Goal: Entertainment & Leisure: Consume media (video, audio)

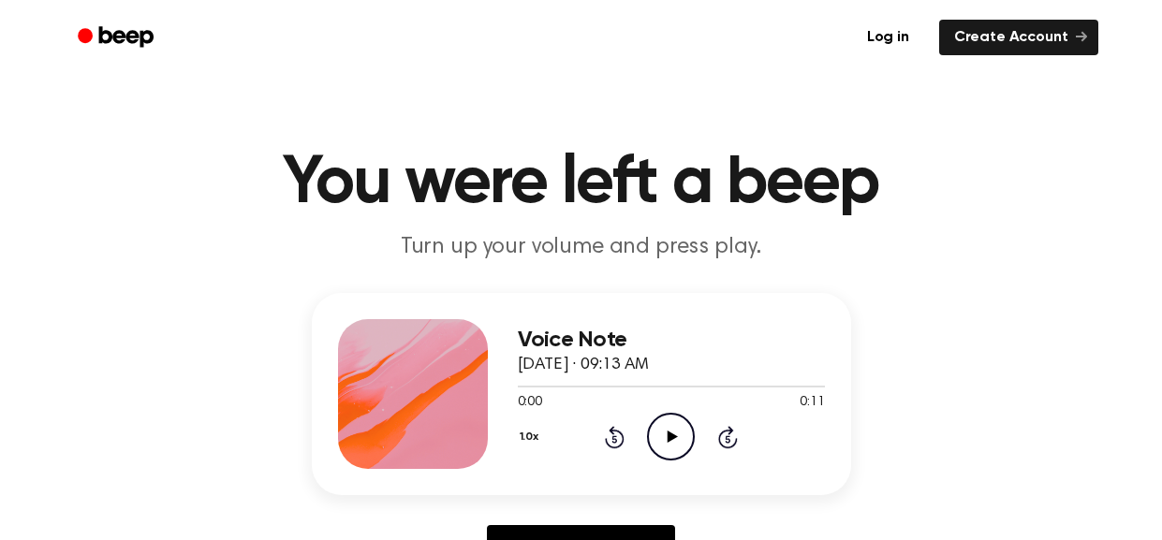
click at [671, 436] on icon at bounding box center [672, 437] width 10 height 12
click at [666, 440] on icon at bounding box center [670, 437] width 8 height 12
click at [614, 438] on icon "Rewind 5 seconds" at bounding box center [614, 437] width 21 height 24
click at [677, 425] on icon "Play Audio" at bounding box center [671, 437] width 48 height 48
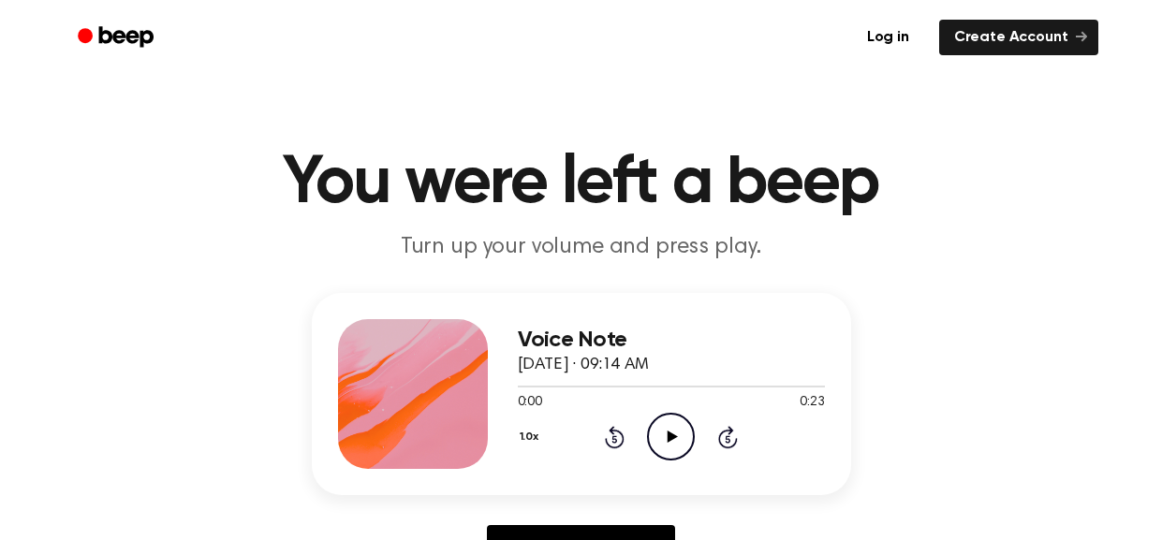
click at [672, 419] on icon "Play Audio" at bounding box center [671, 437] width 48 height 48
click at [665, 441] on icon "Pause Audio" at bounding box center [671, 437] width 48 height 48
click at [663, 431] on icon "Play Audio" at bounding box center [671, 437] width 48 height 48
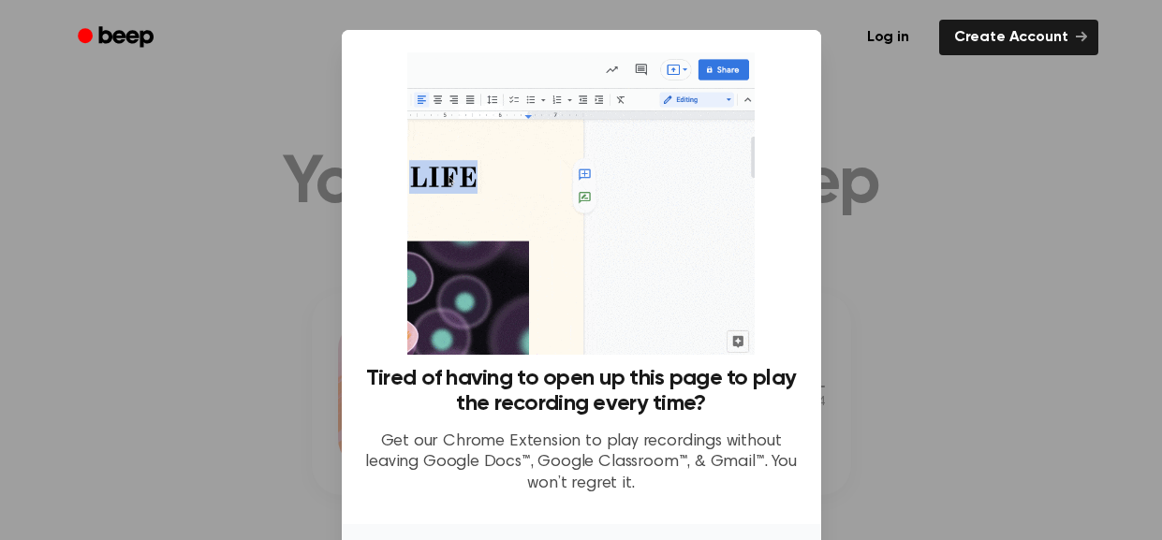
scroll to position [139, 0]
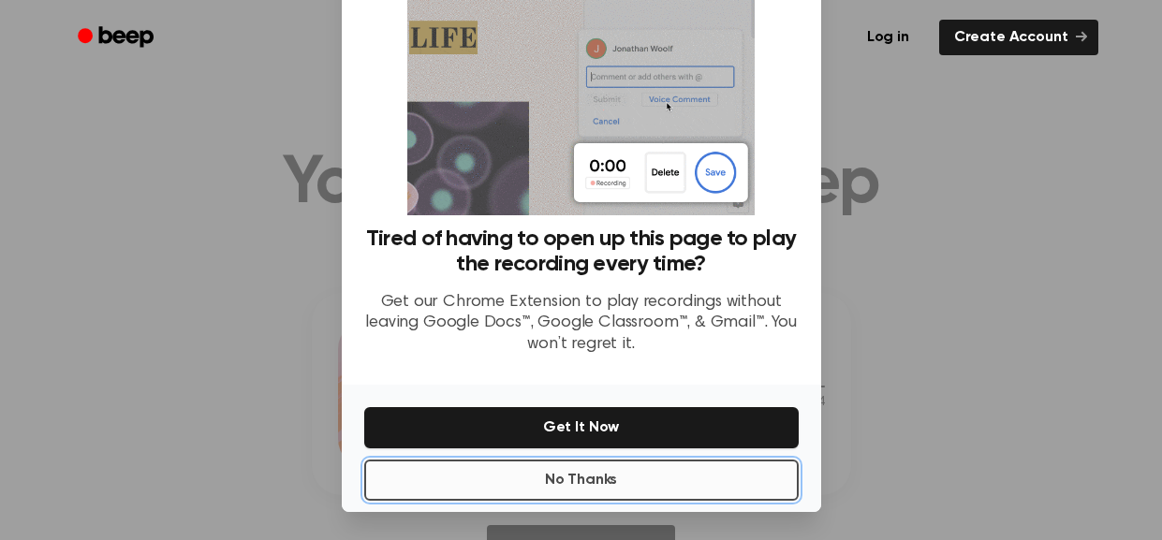
click at [520, 482] on button "No Thanks" at bounding box center [581, 480] width 434 height 41
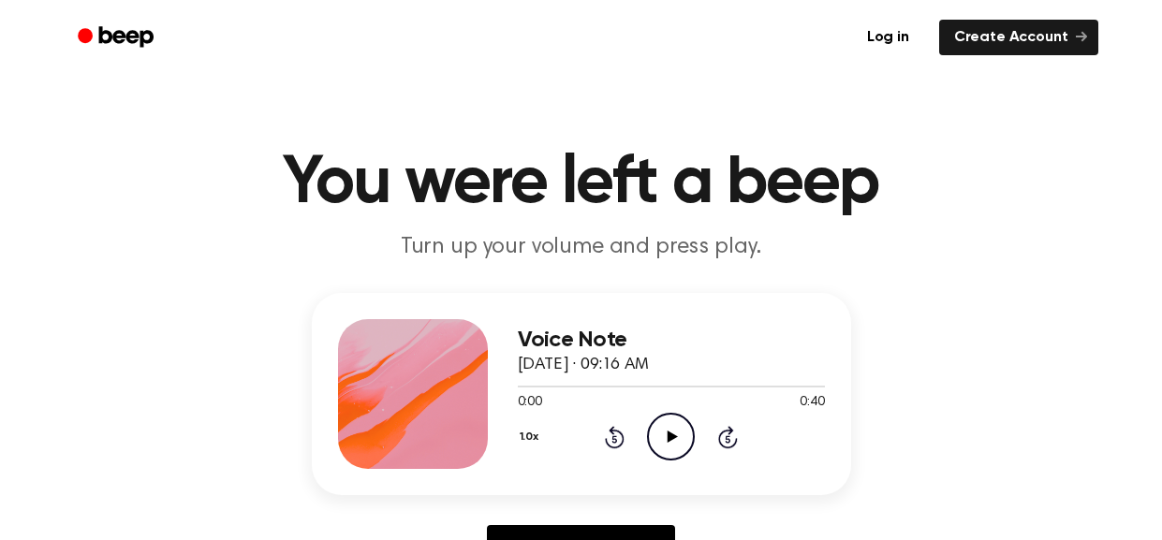
click at [662, 443] on icon "Play Audio" at bounding box center [671, 437] width 48 height 48
click at [666, 441] on icon at bounding box center [670, 437] width 8 height 12
drag, startPoint x: 652, startPoint y: 389, endPoint x: 875, endPoint y: 400, distance: 223.0
click at [875, 400] on div "Voice Note October 3, 2023 · 09:16 AM 0:17 0:40 Your browser does not support t…" at bounding box center [580, 438] width 1117 height 290
click at [818, 391] on div at bounding box center [671, 385] width 307 height 15
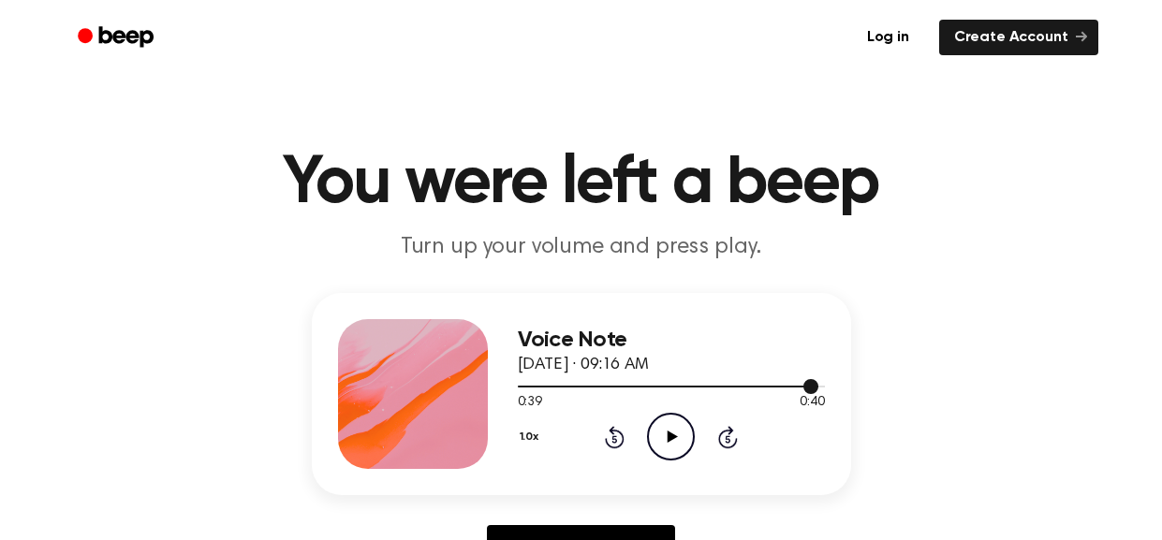
click at [820, 388] on div at bounding box center [671, 385] width 307 height 15
click at [669, 437] on icon at bounding box center [672, 437] width 10 height 12
click at [665, 438] on icon "Play Audio" at bounding box center [671, 437] width 48 height 48
click at [666, 436] on icon "Play Audio" at bounding box center [671, 437] width 48 height 48
drag, startPoint x: 668, startPoint y: 386, endPoint x: 781, endPoint y: 397, distance: 112.9
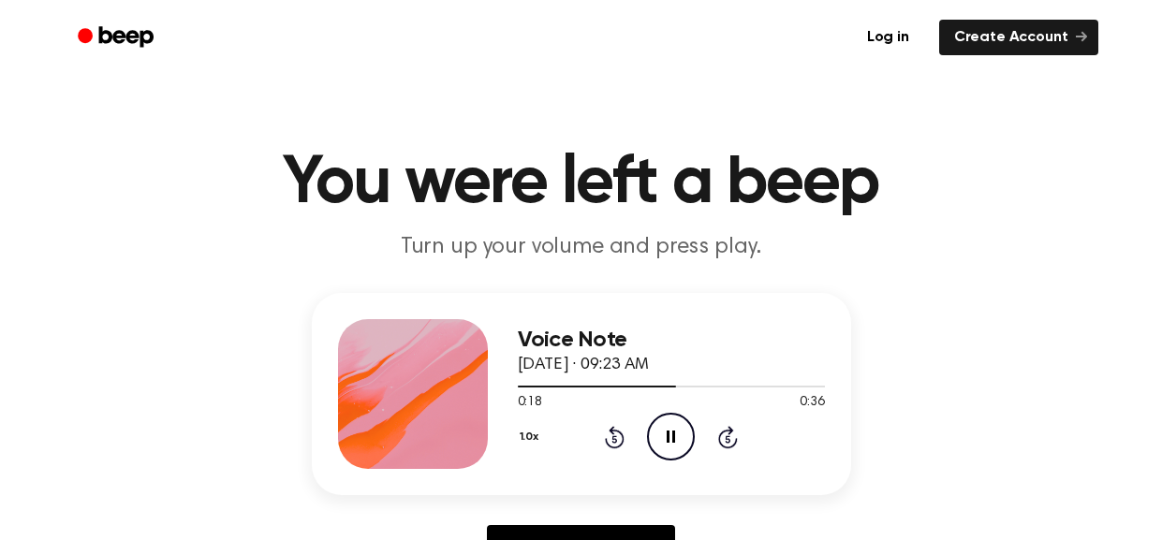
click at [781, 397] on div "0:18 0:36 Your browser does not support the [object Object] element." at bounding box center [671, 395] width 307 height 35
click at [826, 391] on div "Voice Note October 3, 2023 · 09:23 AM 0:19 0:36 Your browser does not support t…" at bounding box center [581, 394] width 539 height 202
click at [818, 388] on div at bounding box center [671, 387] width 307 height 2
click at [668, 439] on icon at bounding box center [672, 437] width 10 height 12
drag, startPoint x: 652, startPoint y: 392, endPoint x: 882, endPoint y: 388, distance: 229.4
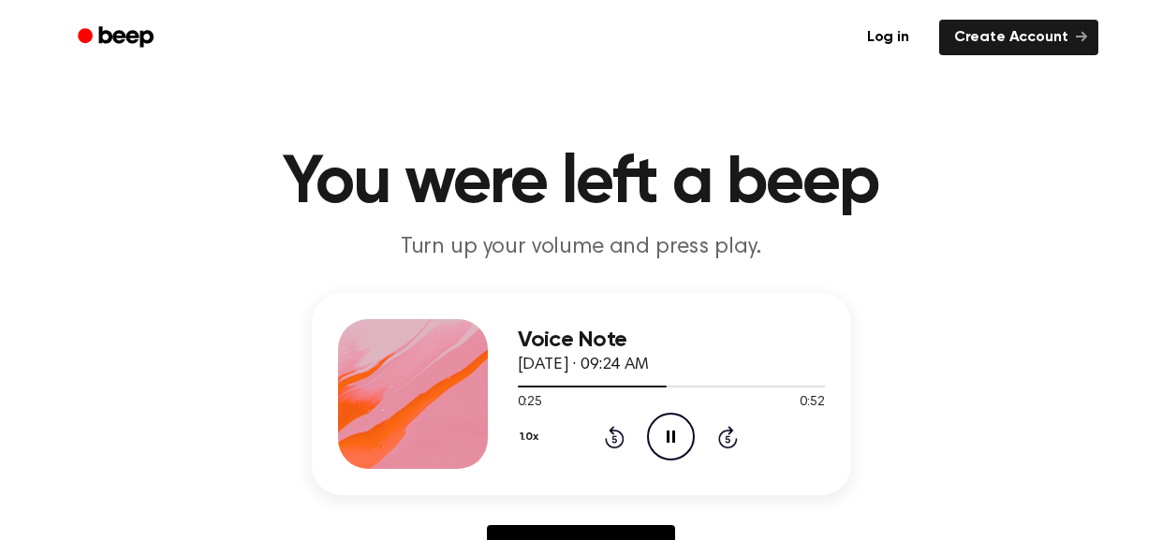
click at [882, 388] on div "Voice Note October 3, 2023 · 09:24 AM 0:25 0:52 Your browser does not support t…" at bounding box center [580, 438] width 1117 height 290
click at [823, 389] on div at bounding box center [671, 385] width 307 height 15
click at [671, 435] on icon at bounding box center [672, 437] width 10 height 12
click at [681, 437] on icon "Pause Audio" at bounding box center [671, 437] width 48 height 48
click at [666, 433] on icon "Play Audio" at bounding box center [671, 437] width 48 height 48
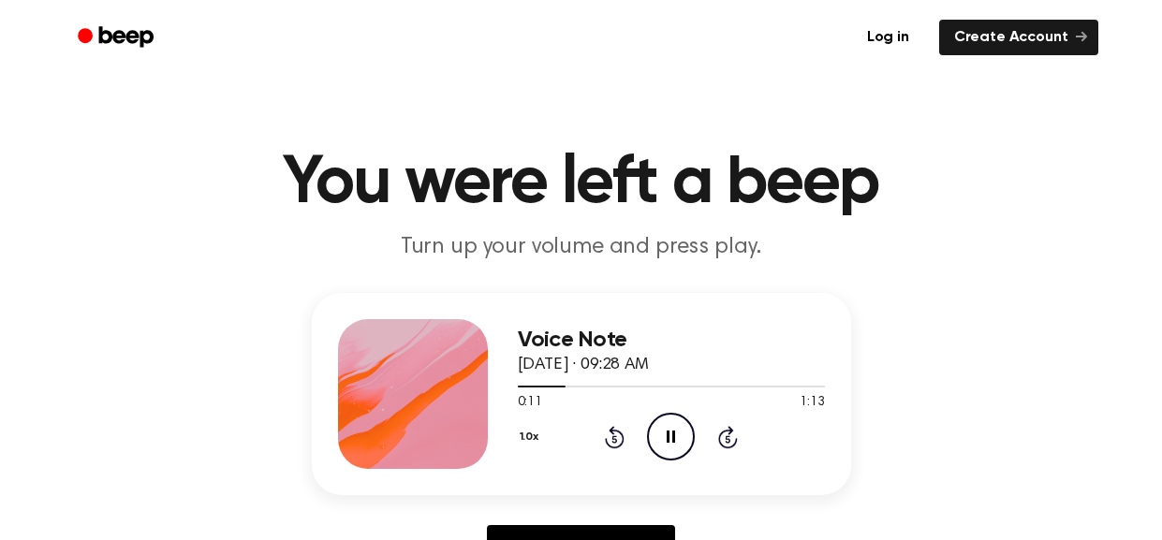
click at [666, 433] on icon at bounding box center [670, 437] width 8 height 12
click at [672, 433] on icon "Play Audio" at bounding box center [671, 437] width 48 height 48
click at [672, 433] on icon at bounding box center [670, 437] width 8 height 12
click at [672, 437] on icon at bounding box center [672, 437] width 10 height 12
click at [672, 437] on icon at bounding box center [670, 437] width 8 height 12
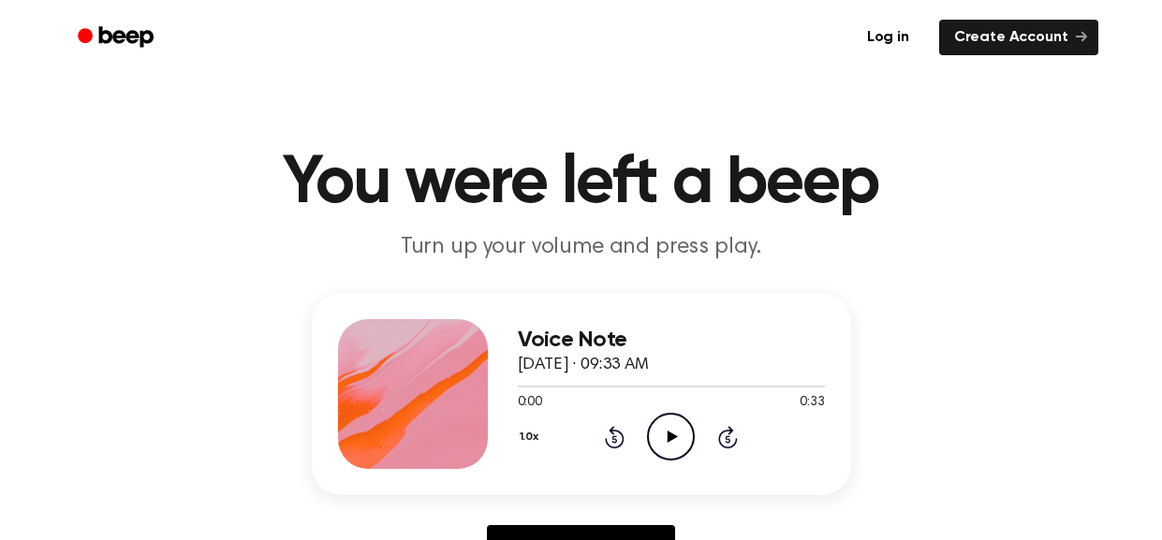
click at [671, 436] on icon at bounding box center [672, 437] width 10 height 12
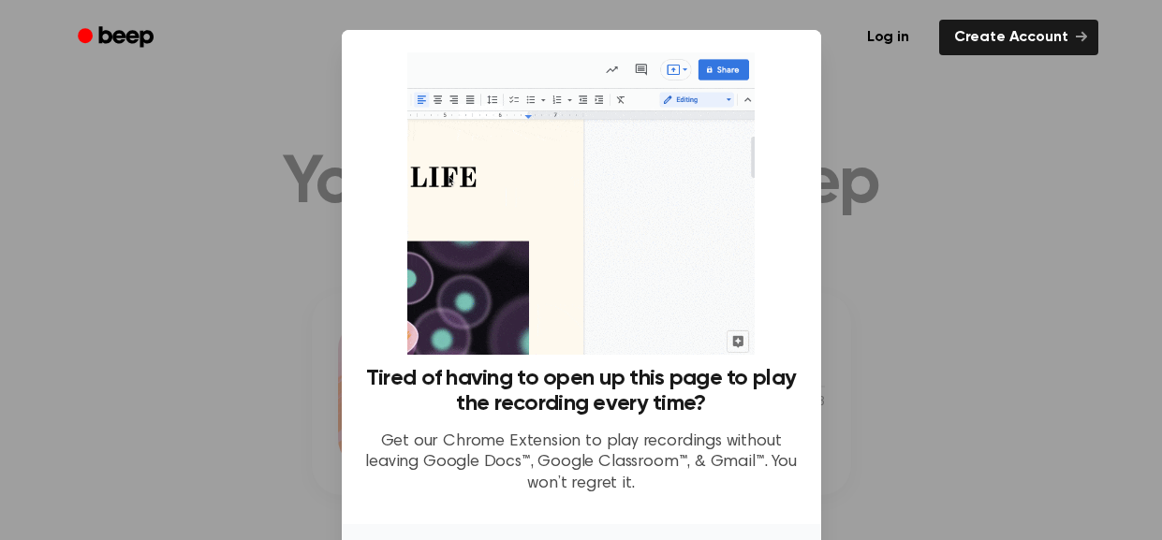
scroll to position [139, 0]
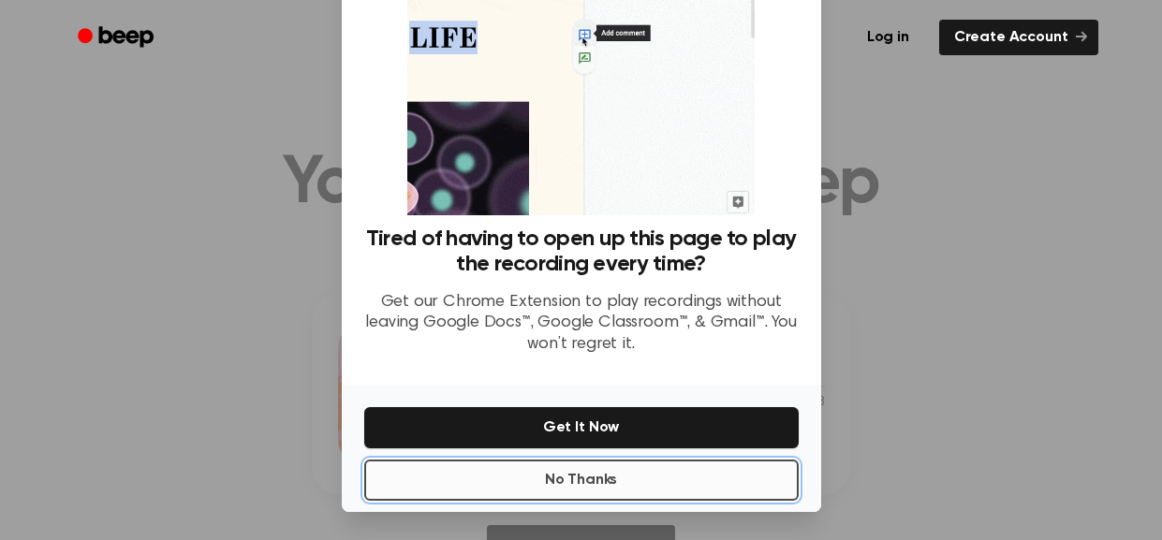
click at [648, 474] on button "No Thanks" at bounding box center [581, 480] width 434 height 41
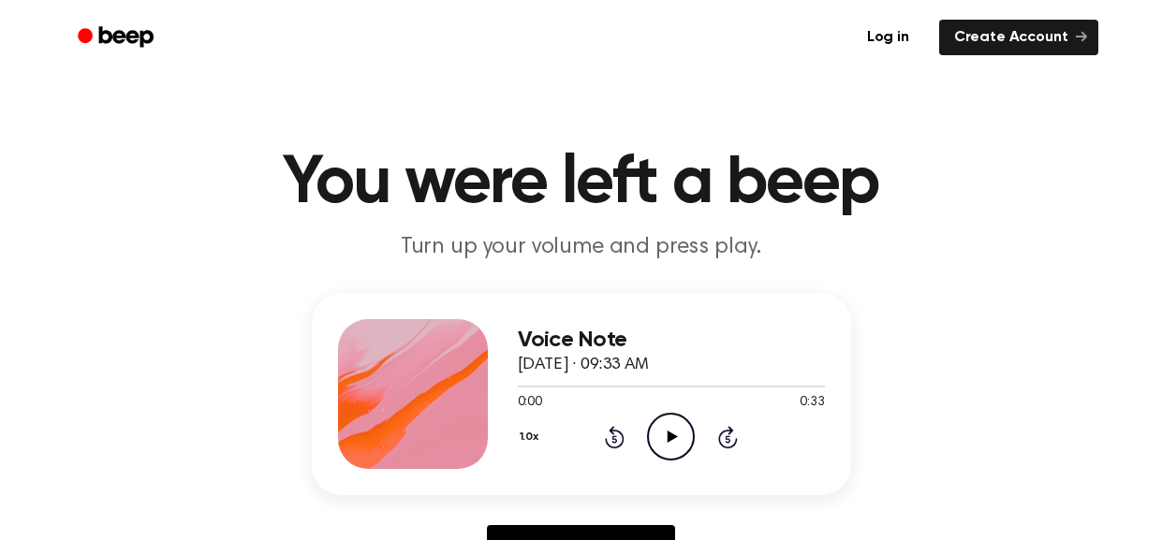
click at [671, 439] on icon at bounding box center [672, 437] width 10 height 12
click at [682, 437] on icon "Pause Audio" at bounding box center [671, 437] width 48 height 48
click at [672, 430] on icon "Play Audio" at bounding box center [671, 437] width 48 height 48
click at [666, 445] on icon "Play Audio" at bounding box center [671, 437] width 48 height 48
click at [666, 445] on icon "Pause Audio" at bounding box center [671, 437] width 48 height 48
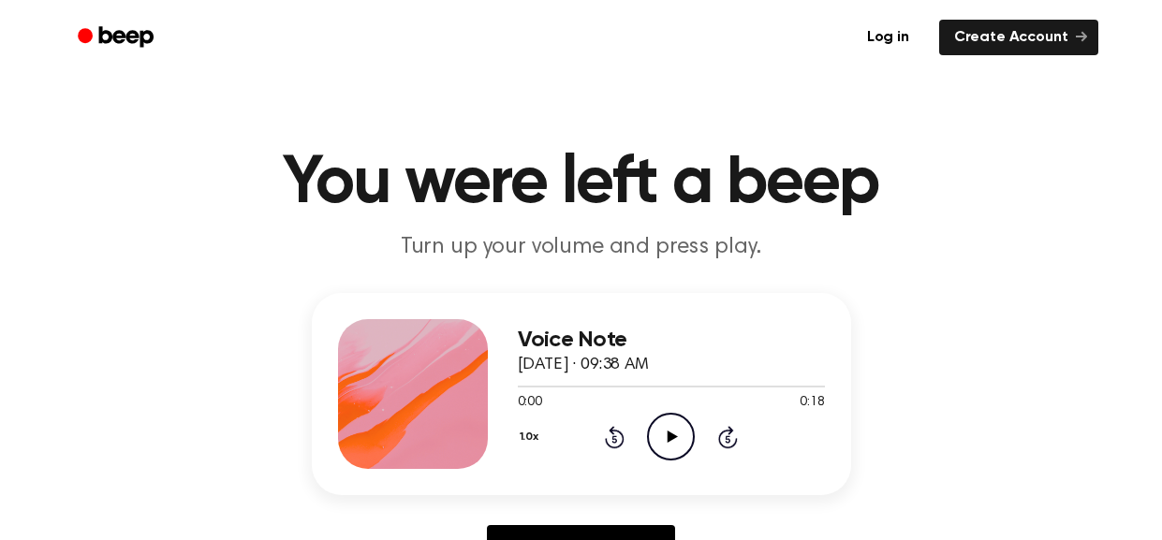
click at [667, 426] on icon "Play Audio" at bounding box center [671, 437] width 48 height 48
click at [673, 432] on icon at bounding box center [670, 437] width 8 height 12
